Goal: Information Seeking & Learning: Understand process/instructions

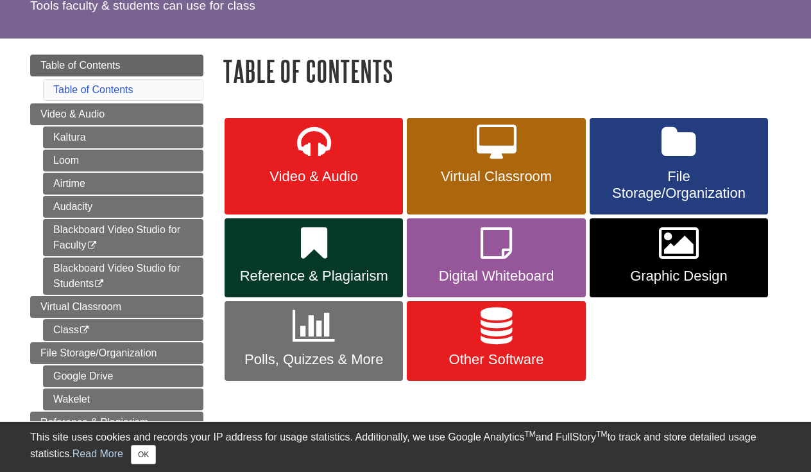
scroll to position [126, 0]
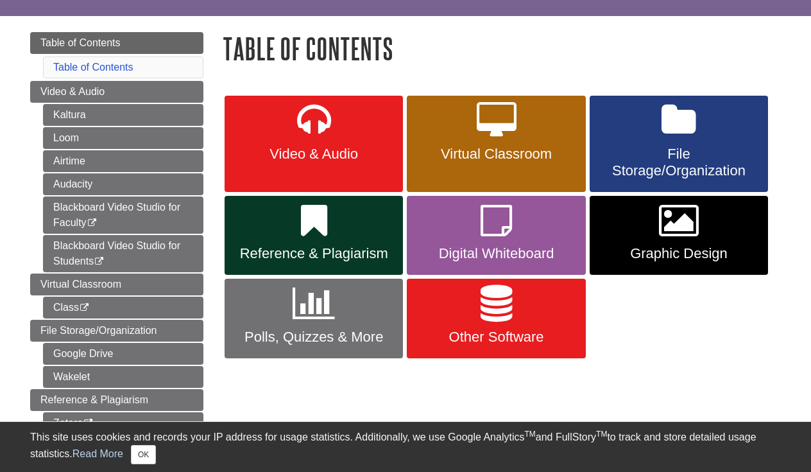
click at [316, 134] on icon at bounding box center [314, 120] width 34 height 37
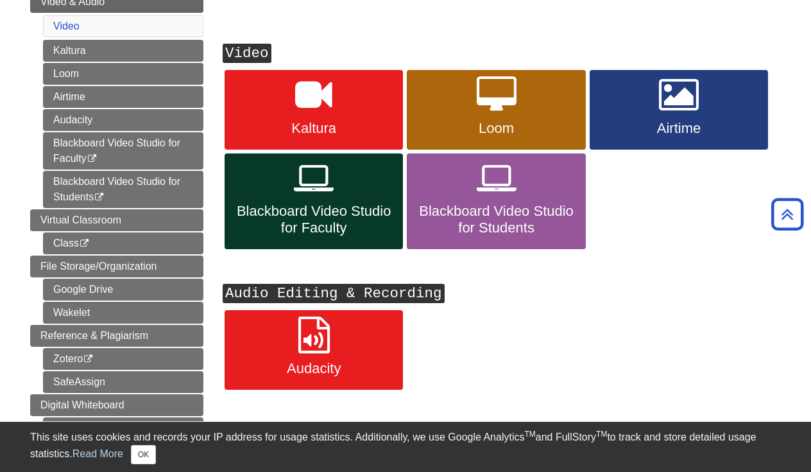
scroll to position [185, 0]
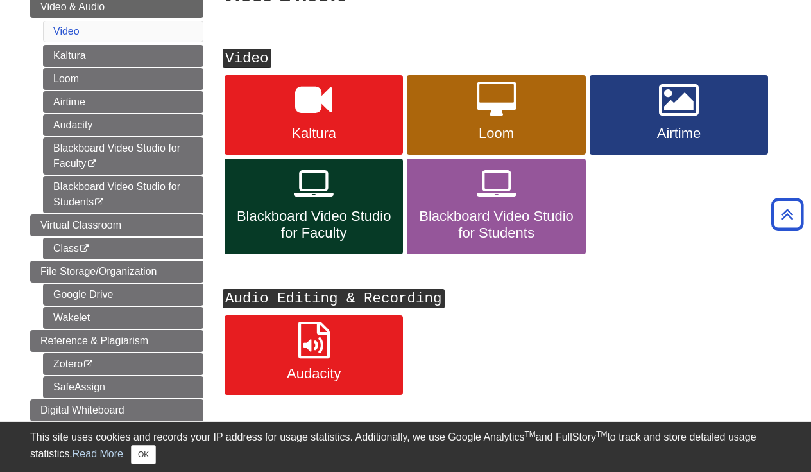
click at [349, 113] on link "Kaltura" at bounding box center [314, 115] width 178 height 80
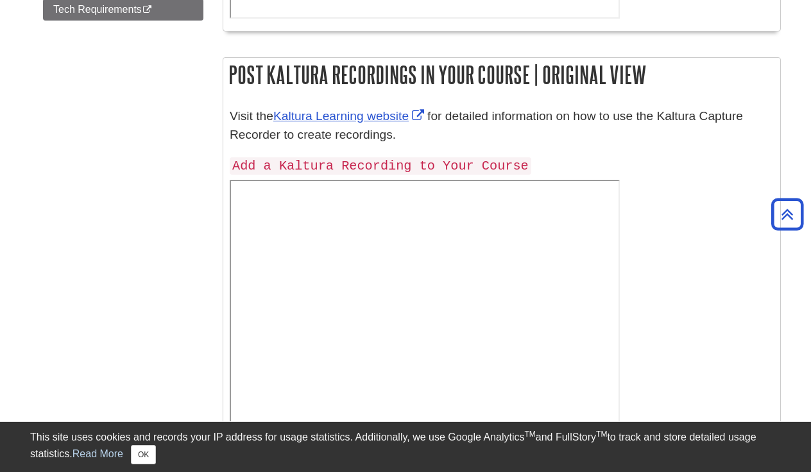
scroll to position [1033, 0]
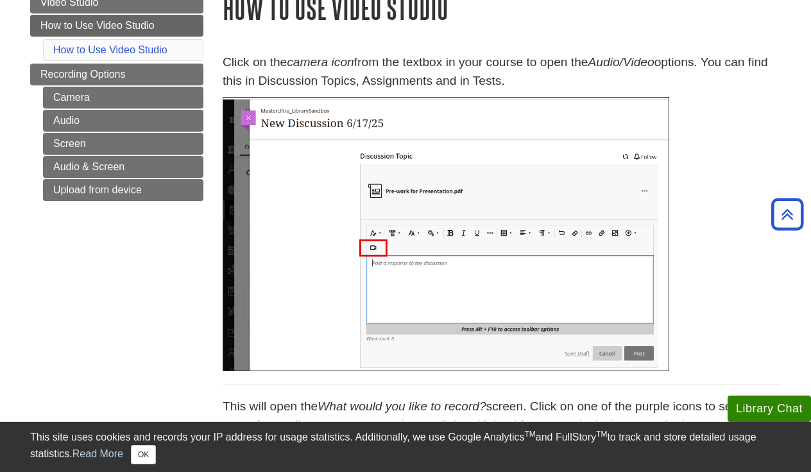
scroll to position [141, 1]
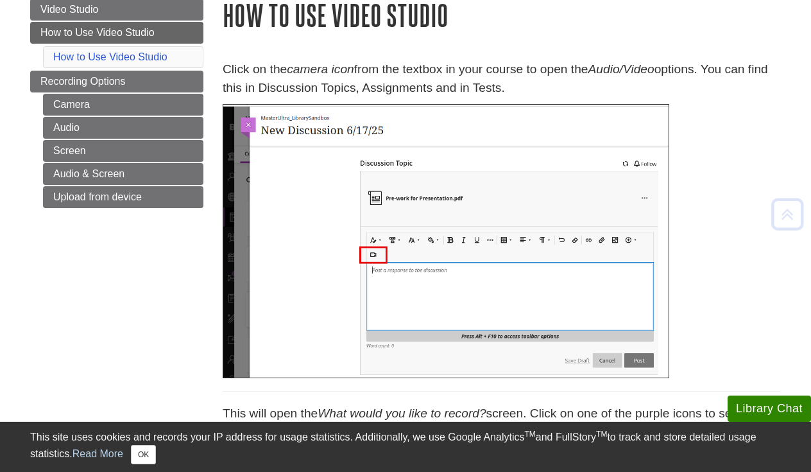
click at [421, 170] on img at bounding box center [446, 241] width 447 height 274
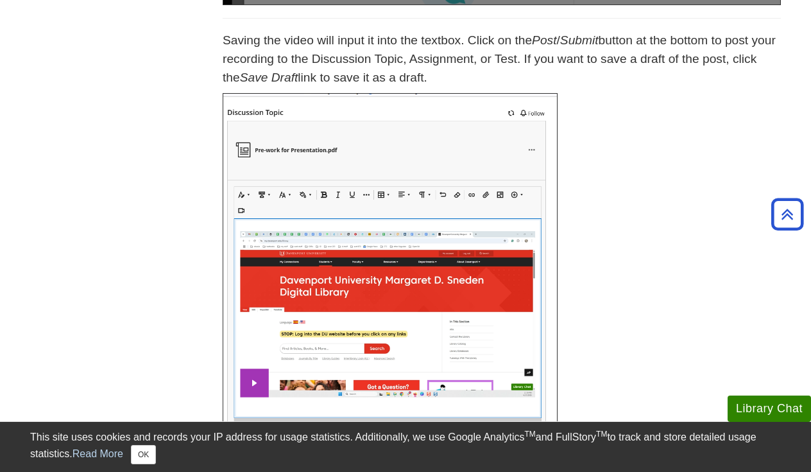
scroll to position [1366, 0]
